Goal: Find specific page/section: Find specific page/section

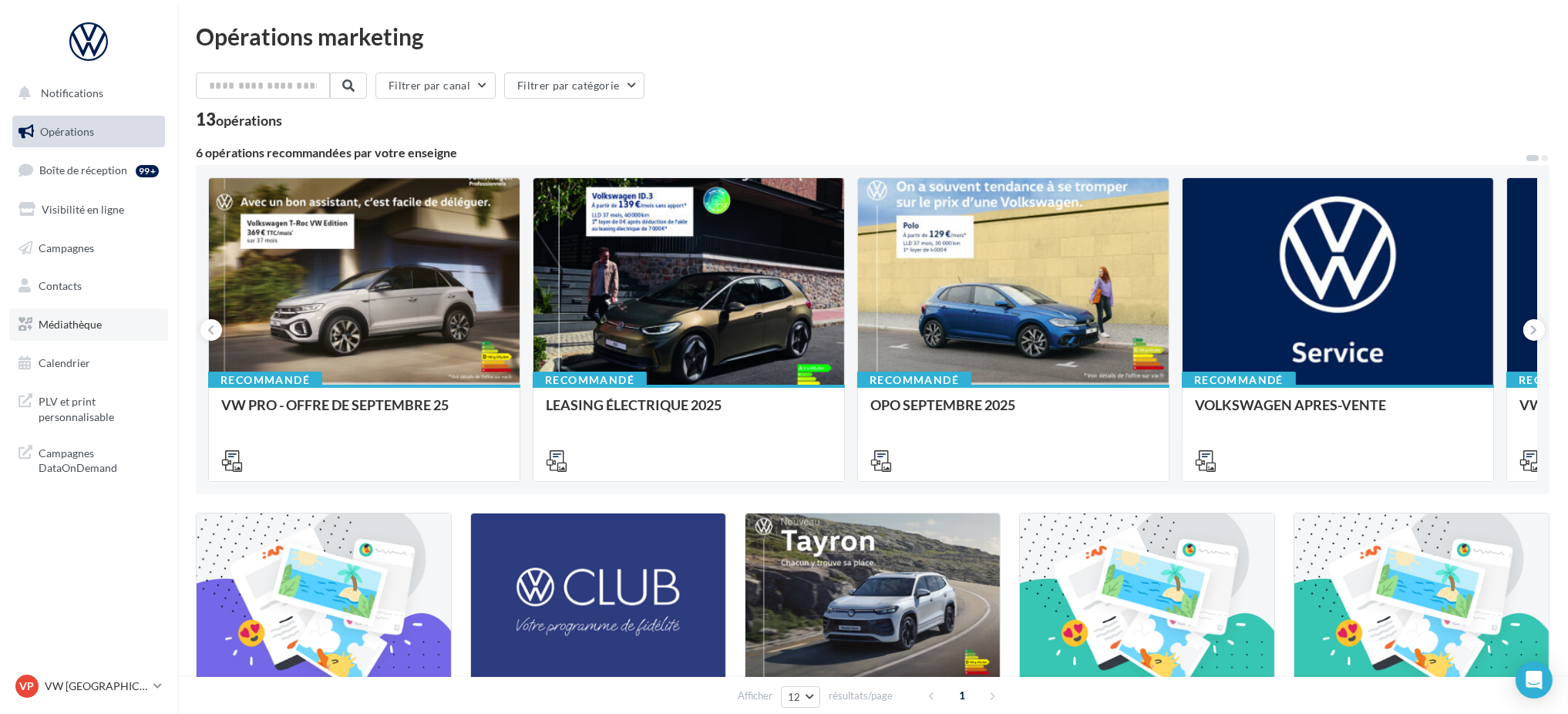
click at [89, 326] on span "Médiathèque" at bounding box center [70, 323] width 63 height 13
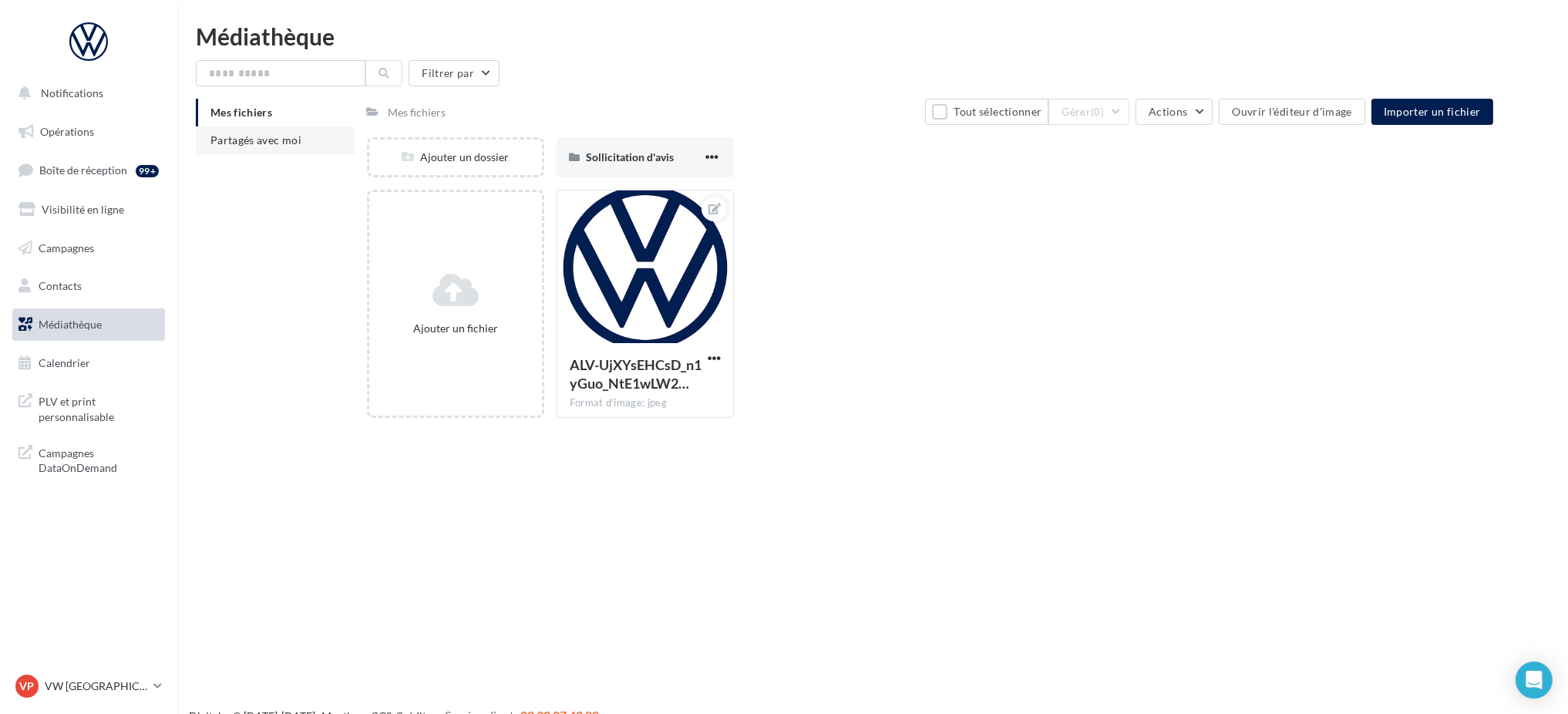
click at [259, 141] on span "Partagés avec moi" at bounding box center [256, 139] width 91 height 13
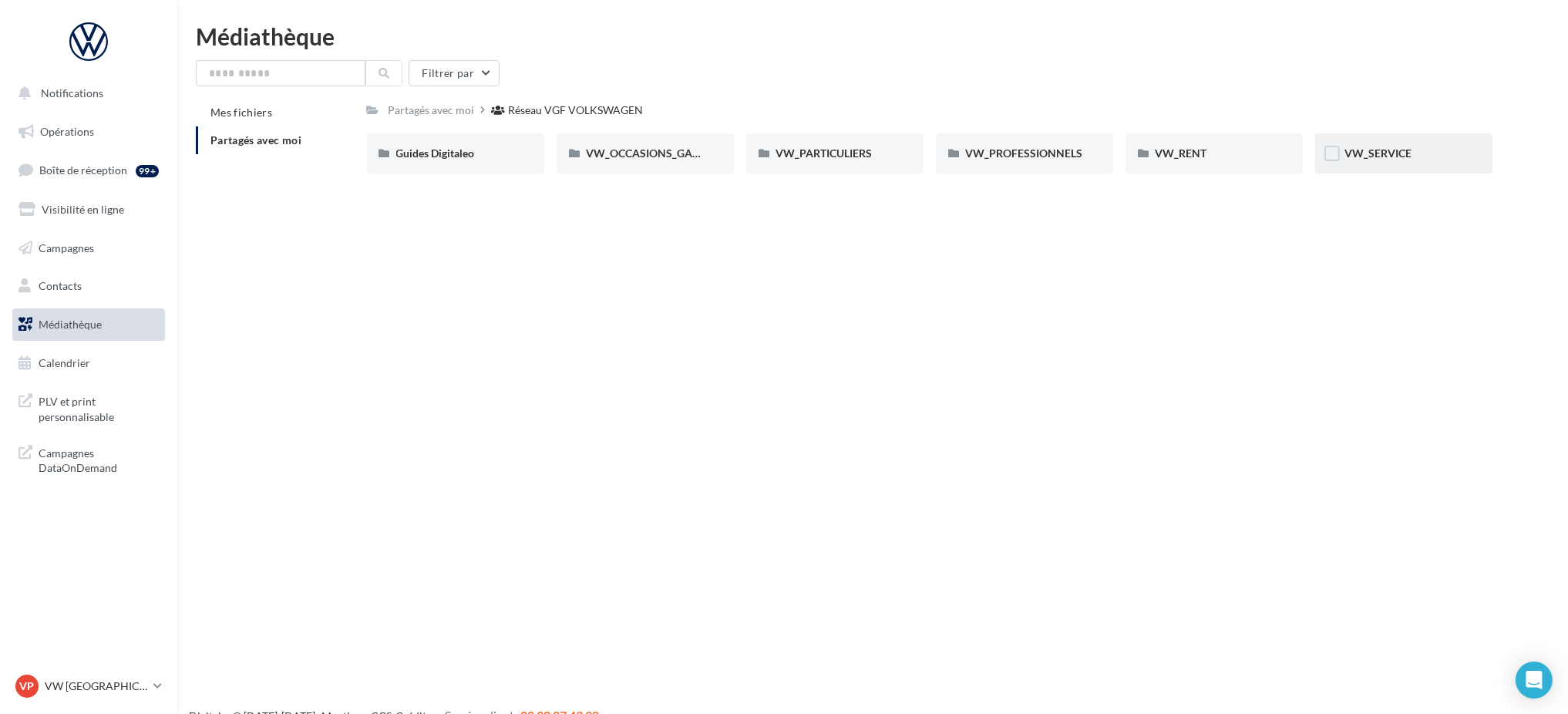
click at [1359, 160] on div "VW_SERVICE" at bounding box center [1403, 153] width 118 height 16
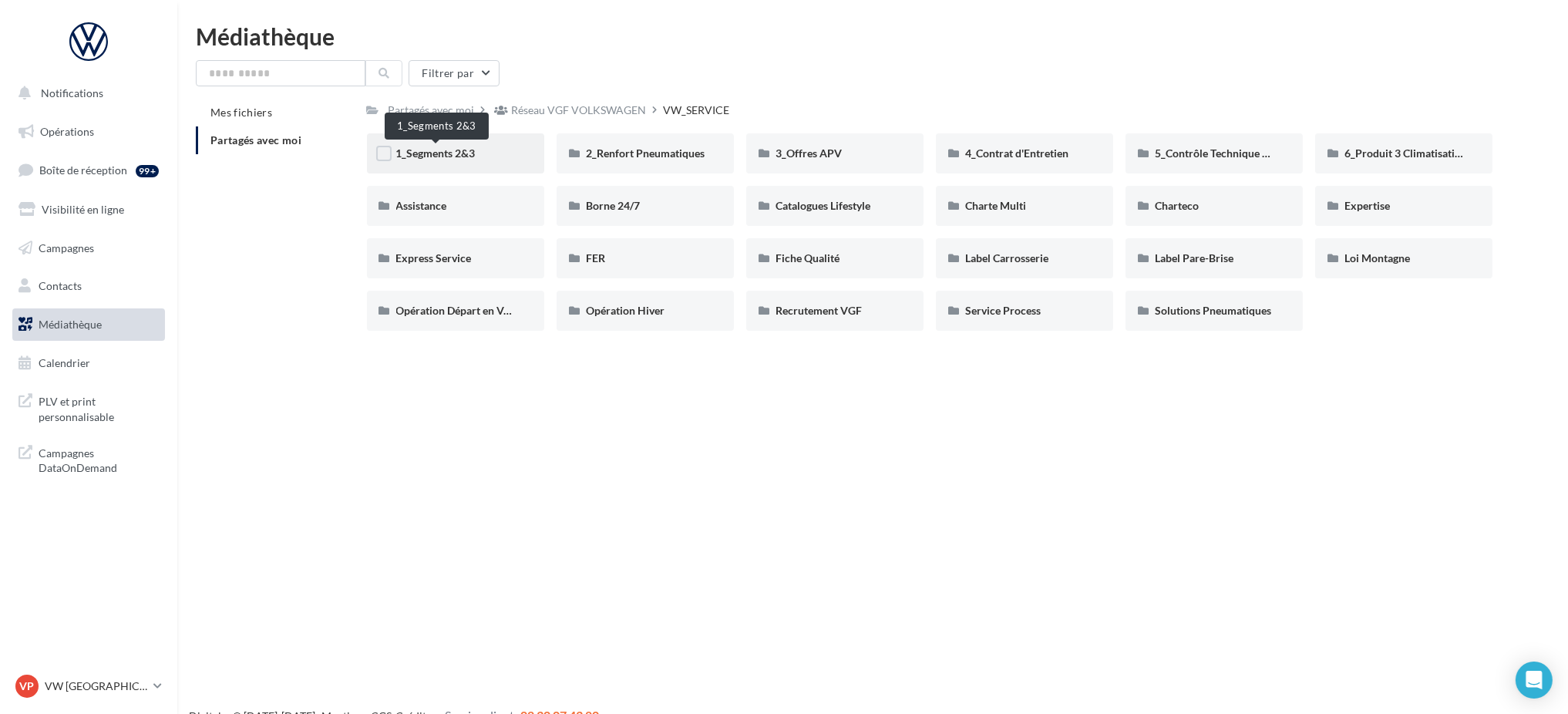
click at [432, 153] on span "1_Segments 2&3" at bounding box center [436, 152] width 80 height 13
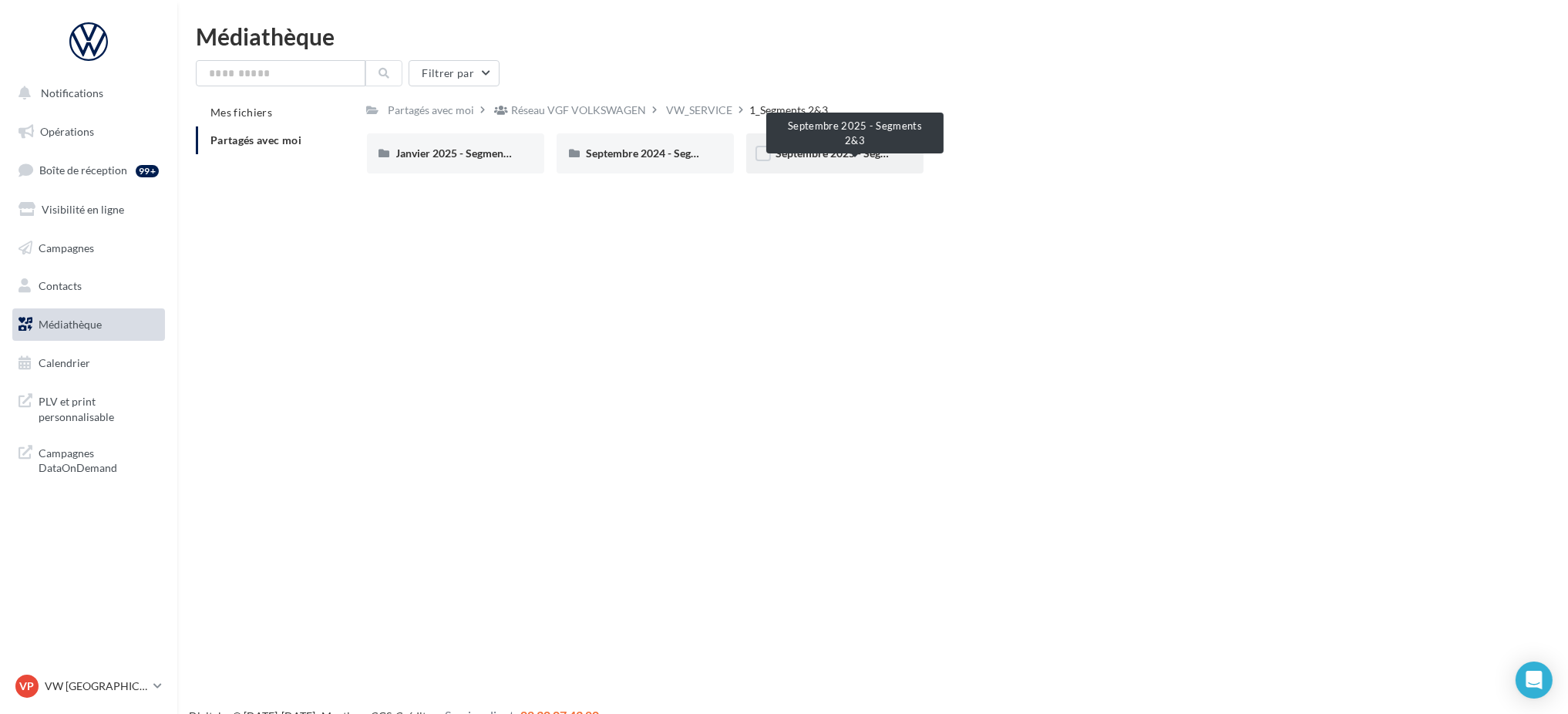
click at [819, 158] on span "Septembre 2025 - Segments 2&3" at bounding box center [854, 152] width 157 height 13
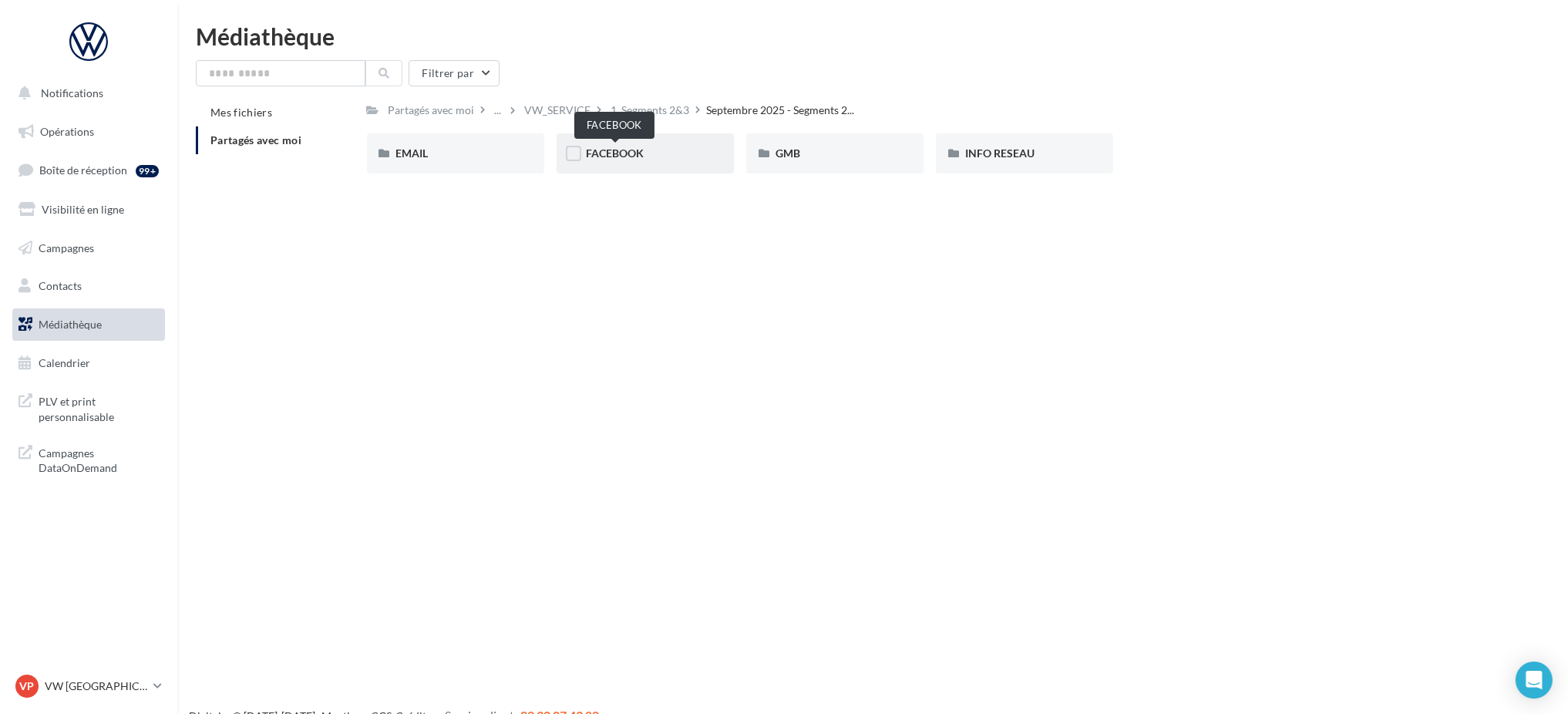
click at [637, 152] on span "FACEBOOK" at bounding box center [615, 152] width 58 height 13
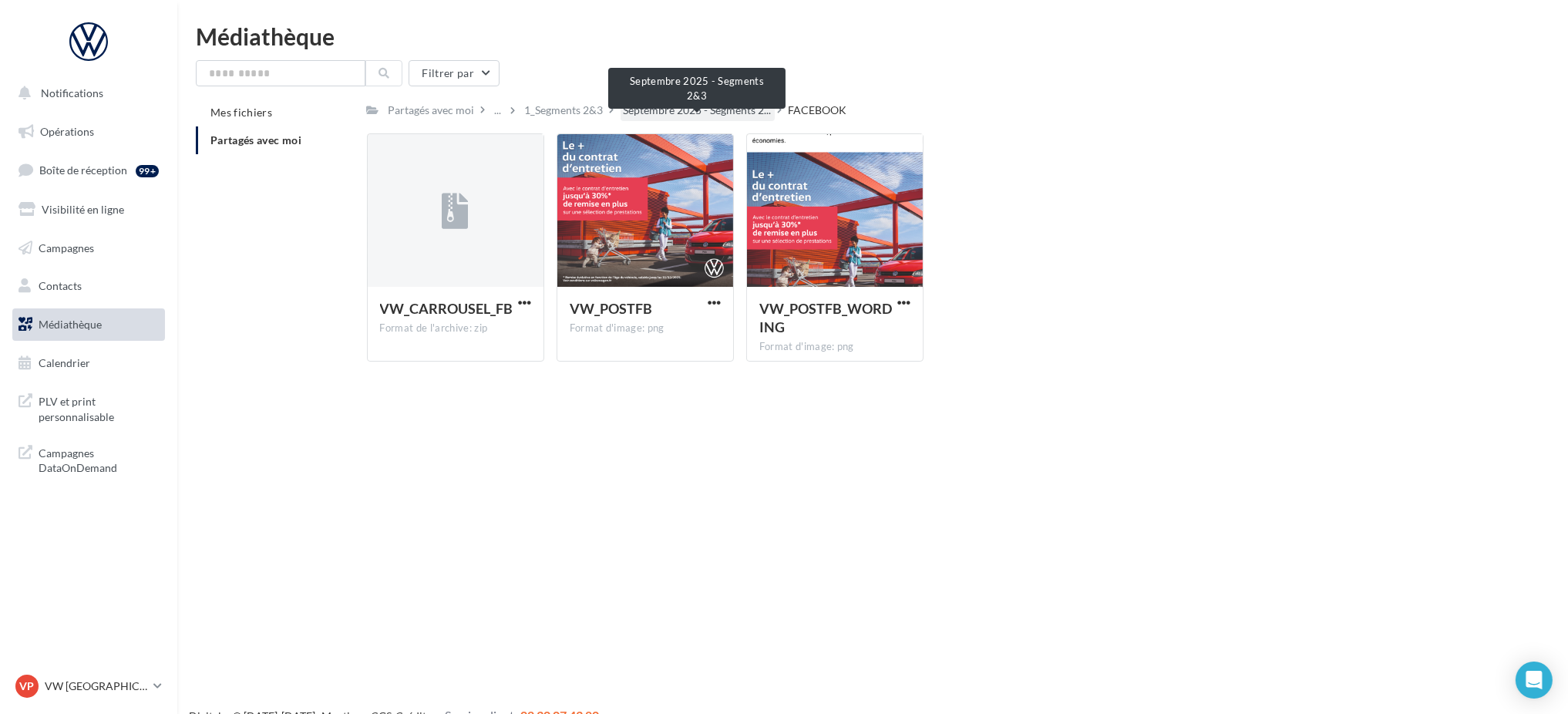
click at [693, 110] on span "Septembre 2025 - Segments 2..." at bounding box center [698, 110] width 148 height 16
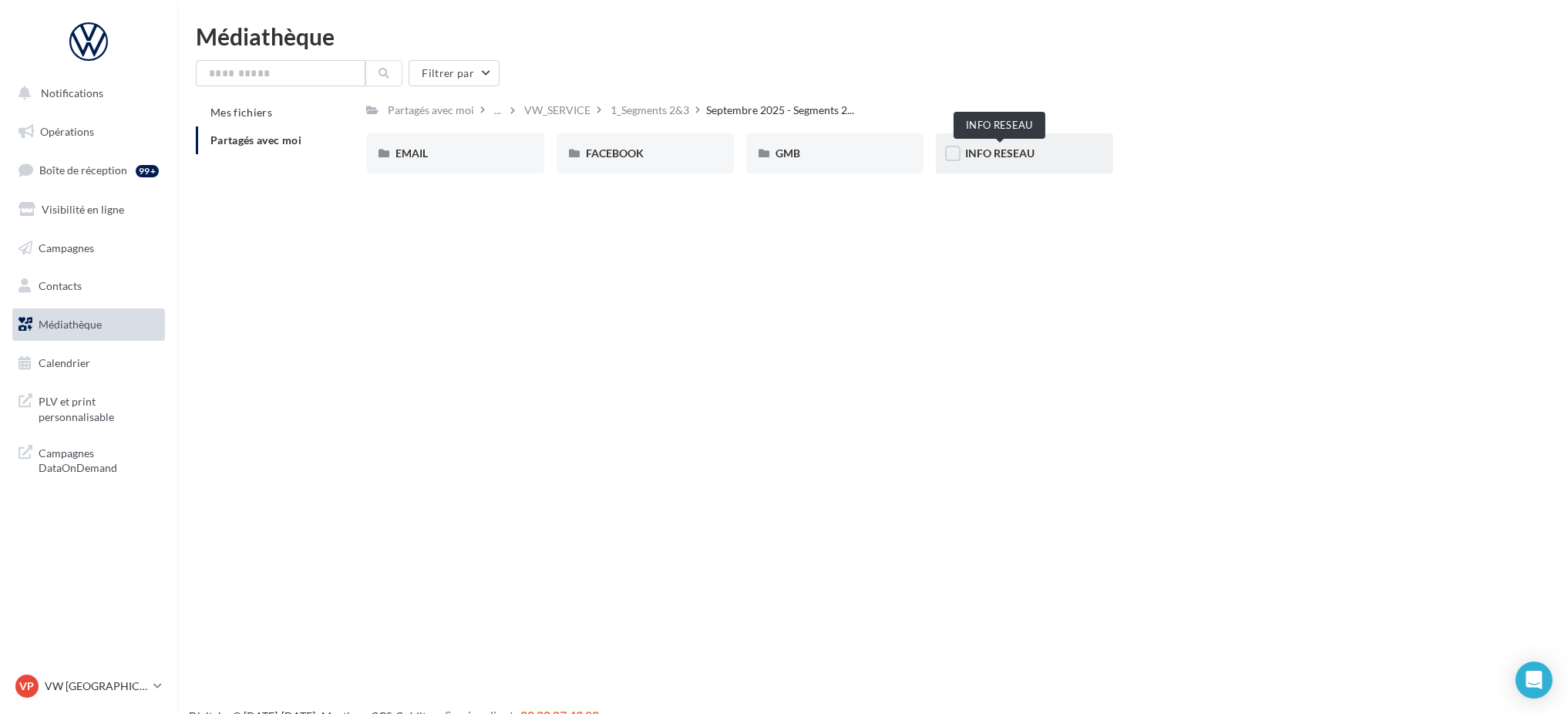
click at [977, 146] on span "INFO RESEAU" at bounding box center [999, 152] width 69 height 13
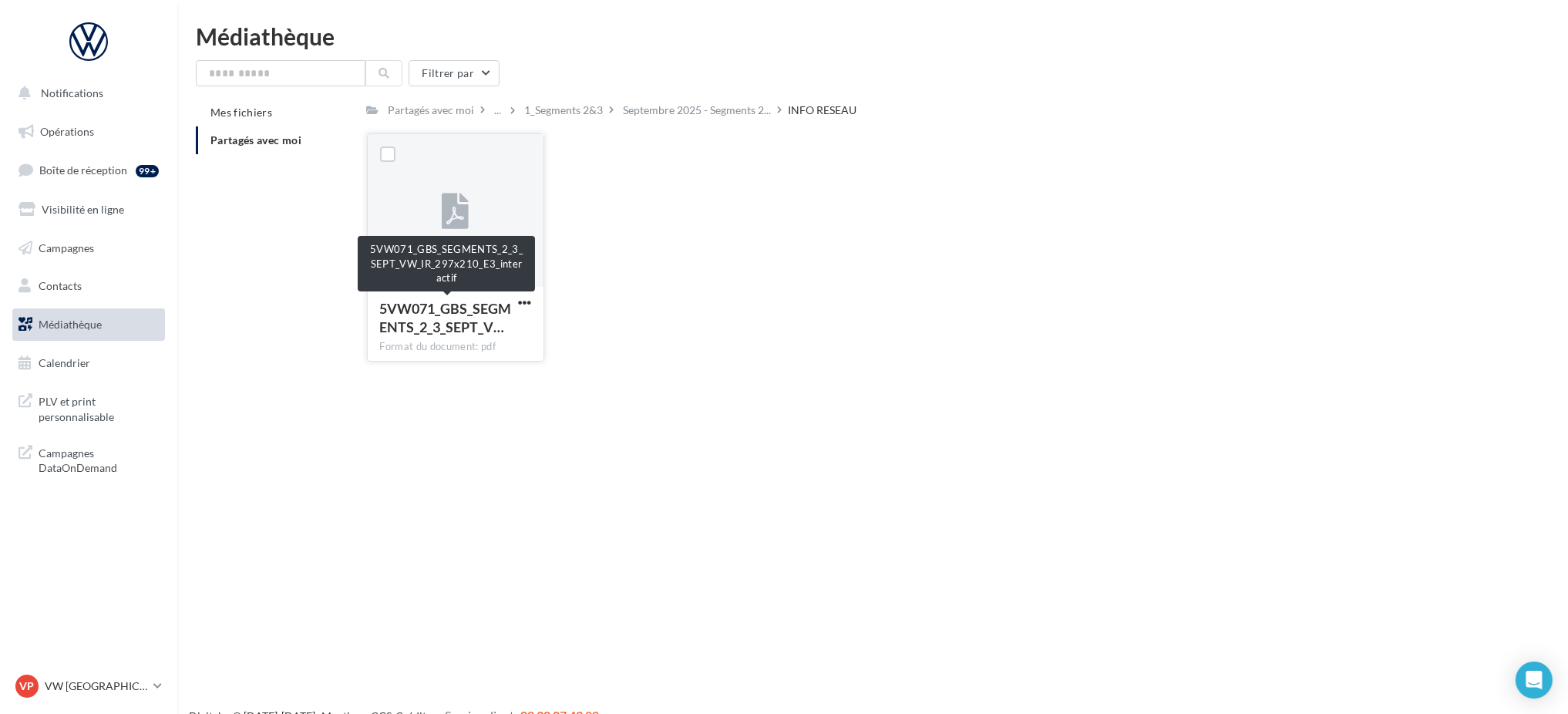
click at [452, 316] on span "5VW071_GBS_SEGMENTS_2_3_SEPT_V…" at bounding box center [446, 317] width 131 height 35
click at [439, 322] on span "5VW071_GBS_SEGMENTS_2_3_SEPT_V…" at bounding box center [446, 317] width 131 height 35
click at [144, 679] on p "VW [GEOGRAPHIC_DATA] 13" at bounding box center [96, 686] width 103 height 16
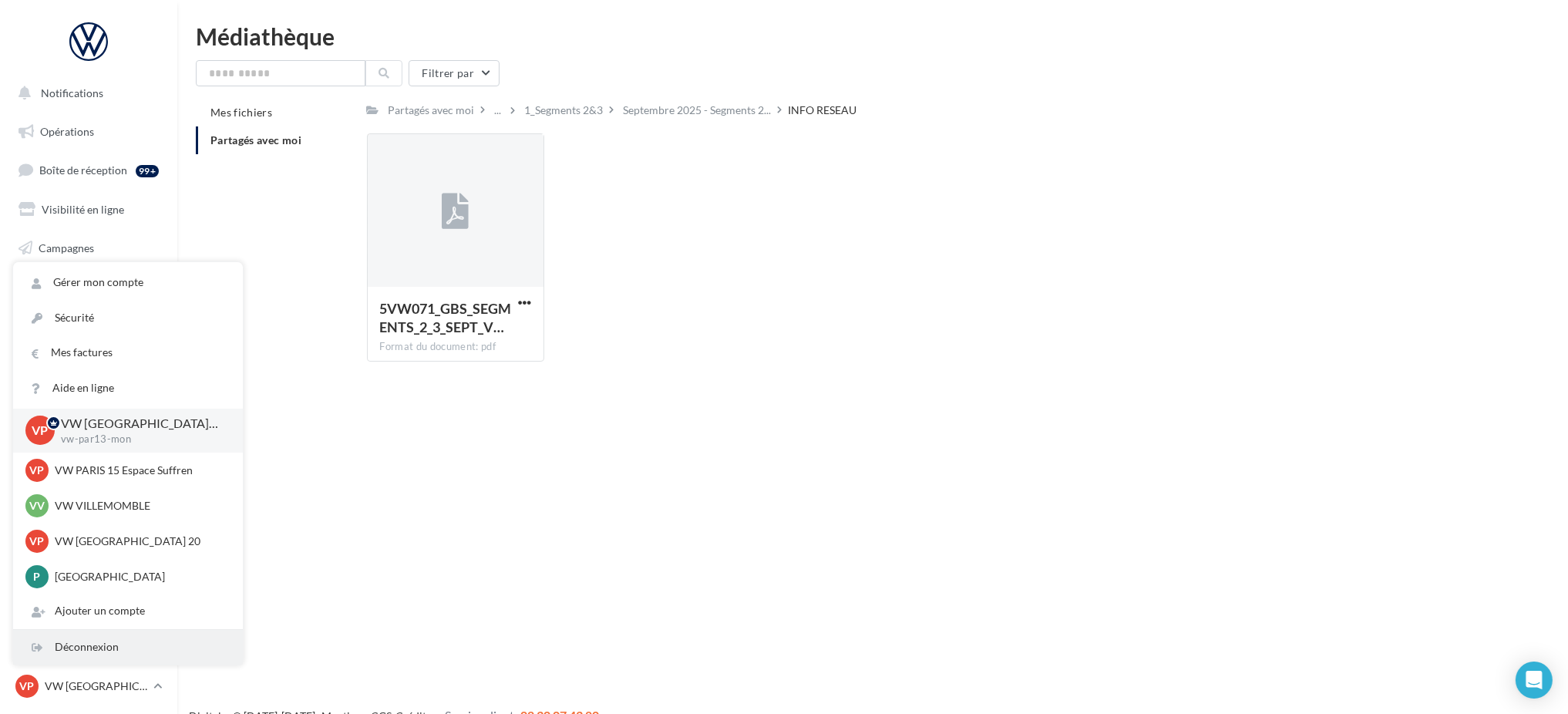
click at [137, 646] on div "Déconnexion" at bounding box center [128, 647] width 230 height 35
